Goal: Information Seeking & Learning: Learn about a topic

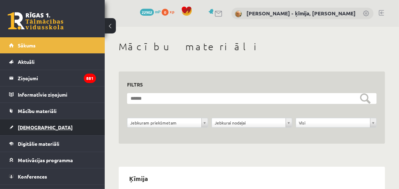
click at [23, 127] on span "[DEMOGRAPHIC_DATA]" at bounding box center [45, 127] width 55 height 6
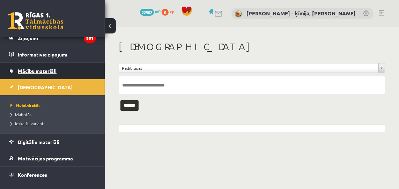
scroll to position [67, 0]
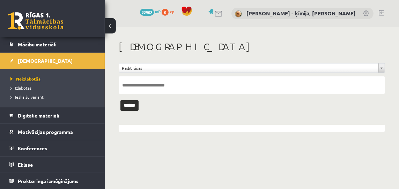
click at [26, 80] on span "Neizlabotās" at bounding box center [25, 79] width 30 height 6
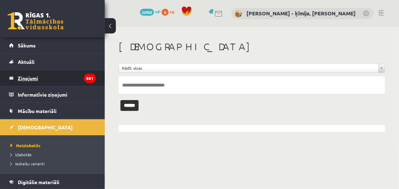
click at [31, 79] on legend "Ziņojumi 881" at bounding box center [57, 78] width 78 height 16
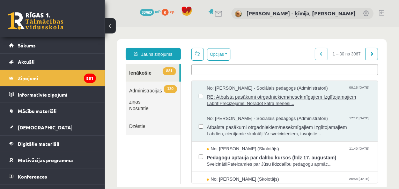
click at [220, 95] on span "RE: Atbalsta pasākumi otrgadniekiem/nesekmīgajiem Izglītojamajiem" at bounding box center [288, 96] width 164 height 9
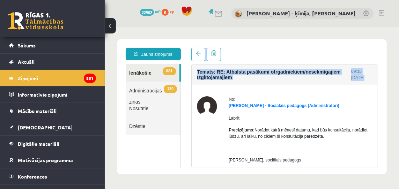
drag, startPoint x: 220, startPoint y: 95, endPoint x: 229, endPoint y: 111, distance: 18.0
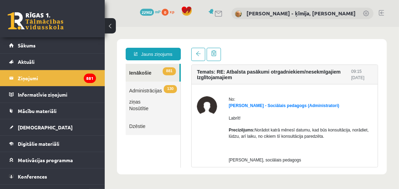
click at [276, 120] on p "Labrīt!" at bounding box center [300, 118] width 144 height 6
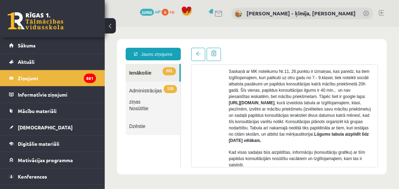
scroll to position [193, 0]
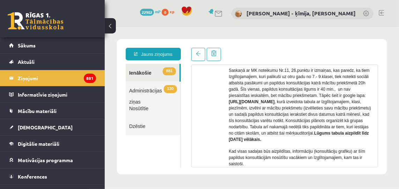
click at [274, 103] on strong "https://docs.google.com/spreadsheets/d/16hzz8-_Bgwi0szLtOYxj0Vb0zVk373_DHwfZdV6…" at bounding box center [251, 101] width 46 height 5
drag, startPoint x: 258, startPoint y: 101, endPoint x: 368, endPoint y: 109, distance: 110.3
click at [369, 109] on p "Saskaņā ar MK noteikumu Nr.11, 26.punktu ir izmaiņas, kas paredz, ka tiem Izglī…" at bounding box center [300, 104] width 144 height 75
copy p "https://docs.google.com/spreadsheets/d/16hzz8-_Bgwi0szLtOYxj0Vb0zVk373_DHwfZdV6…"
click at [208, 74] on div at bounding box center [207, 99] width 20 height 391
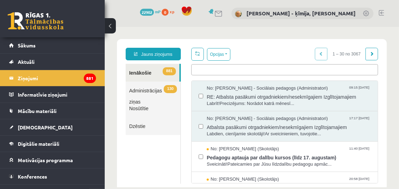
scroll to position [0, 0]
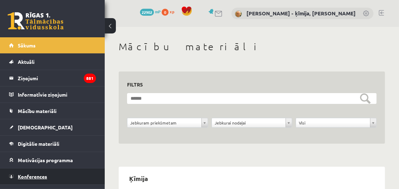
click at [38, 176] on span "Konferences" at bounding box center [32, 177] width 29 height 6
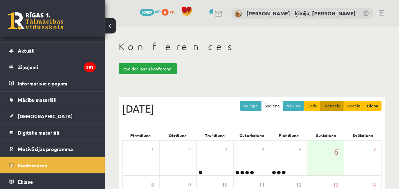
scroll to position [22, 0]
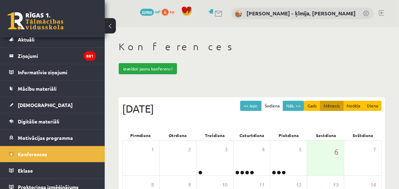
click at [238, 79] on div "Konferences Izveidot jaunu konferenci << Iepr. Šodiena Nāk. >> Gads Mēnesis Ned…" at bounding box center [252, 190] width 295 height 326
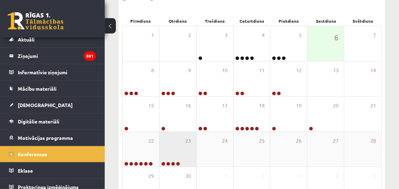
scroll to position [112, 0]
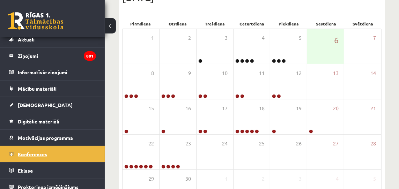
click at [37, 154] on span "Konferences" at bounding box center [32, 154] width 29 height 6
click at [22, 88] on span "Mācību materiāli" at bounding box center [37, 89] width 39 height 6
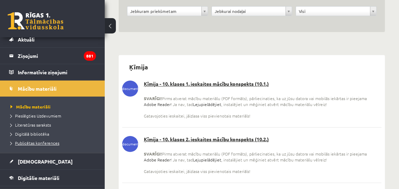
click at [46, 143] on span "Publicētas konferences" at bounding box center [34, 143] width 49 height 6
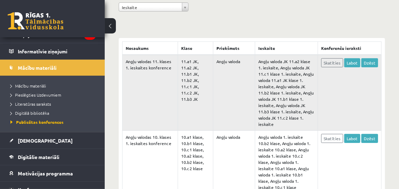
scroll to position [45, 0]
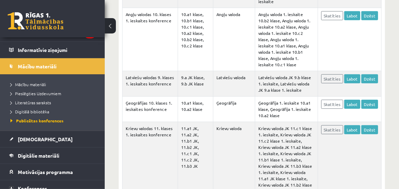
scroll to position [246, 0]
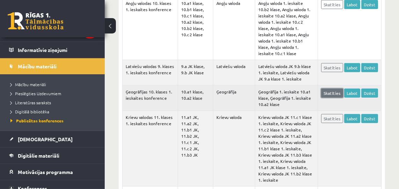
click at [332, 89] on link "Skatīties" at bounding box center [332, 93] width 22 height 9
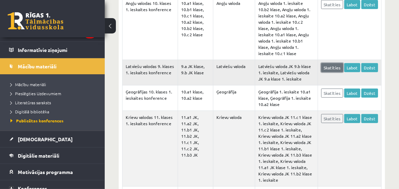
click at [333, 63] on link "Skatīties" at bounding box center [332, 67] width 22 height 9
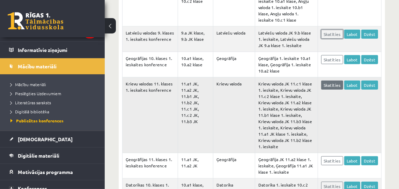
scroll to position [280, 0]
click at [333, 80] on link "Skatīties" at bounding box center [332, 84] width 22 height 9
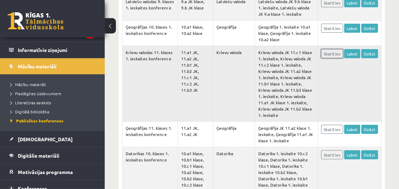
scroll to position [315, 0]
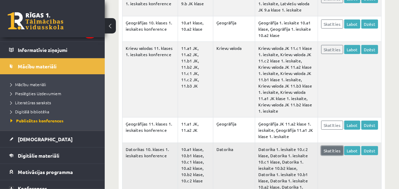
click at [332, 146] on link "Skatīties" at bounding box center [332, 150] width 22 height 9
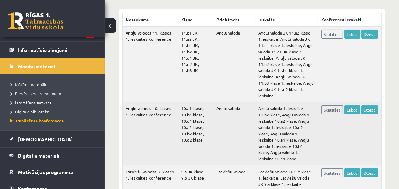
scroll to position [140, 0]
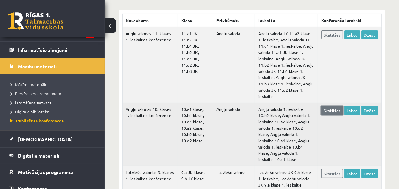
click at [336, 106] on link "Skatīties" at bounding box center [332, 110] width 22 height 9
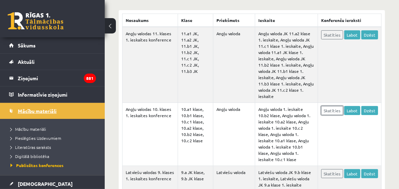
scroll to position [1, 0]
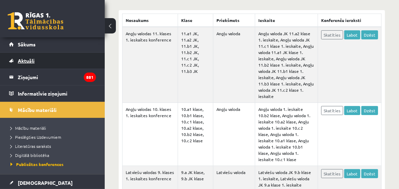
click at [28, 60] on span "Aktuāli" at bounding box center [26, 61] width 17 height 6
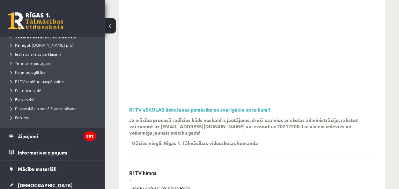
scroll to position [97, 0]
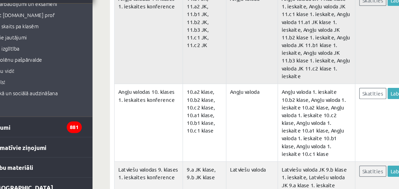
scroll to position [154, 0]
